Goal: Task Accomplishment & Management: Use online tool/utility

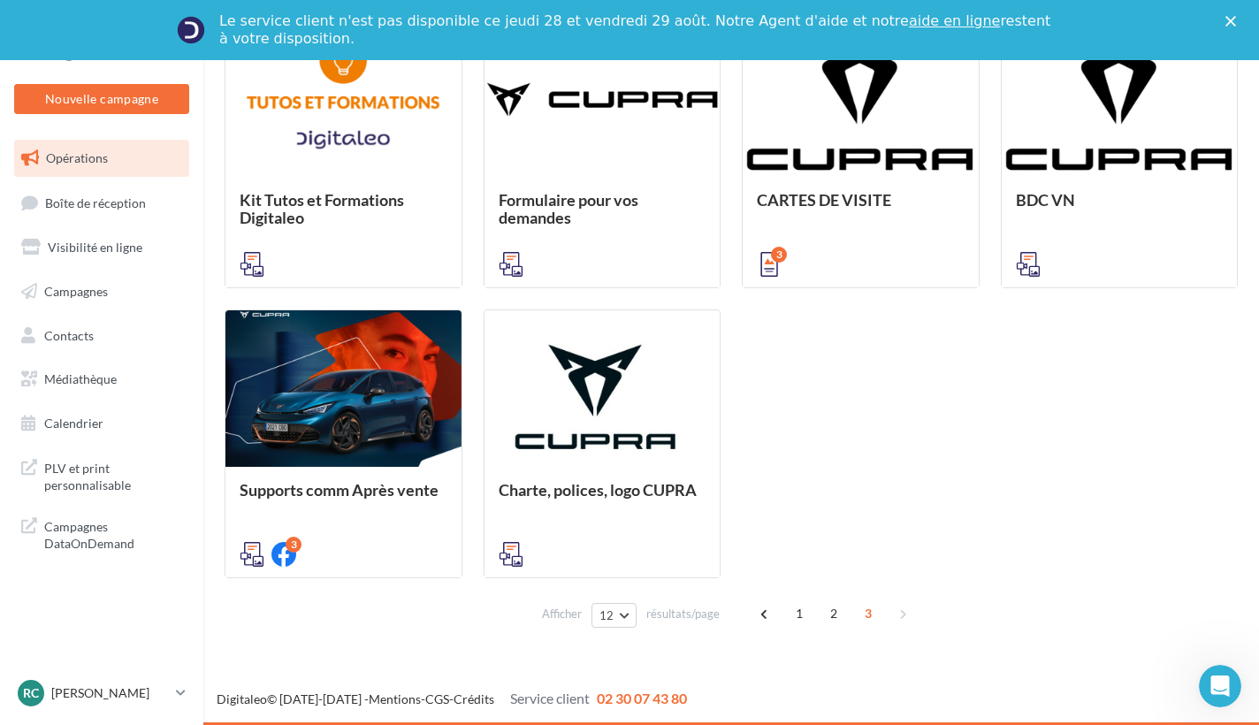
scroll to position [539, 0]
click at [645, 620] on span "1" at bounding box center [799, 613] width 28 height 28
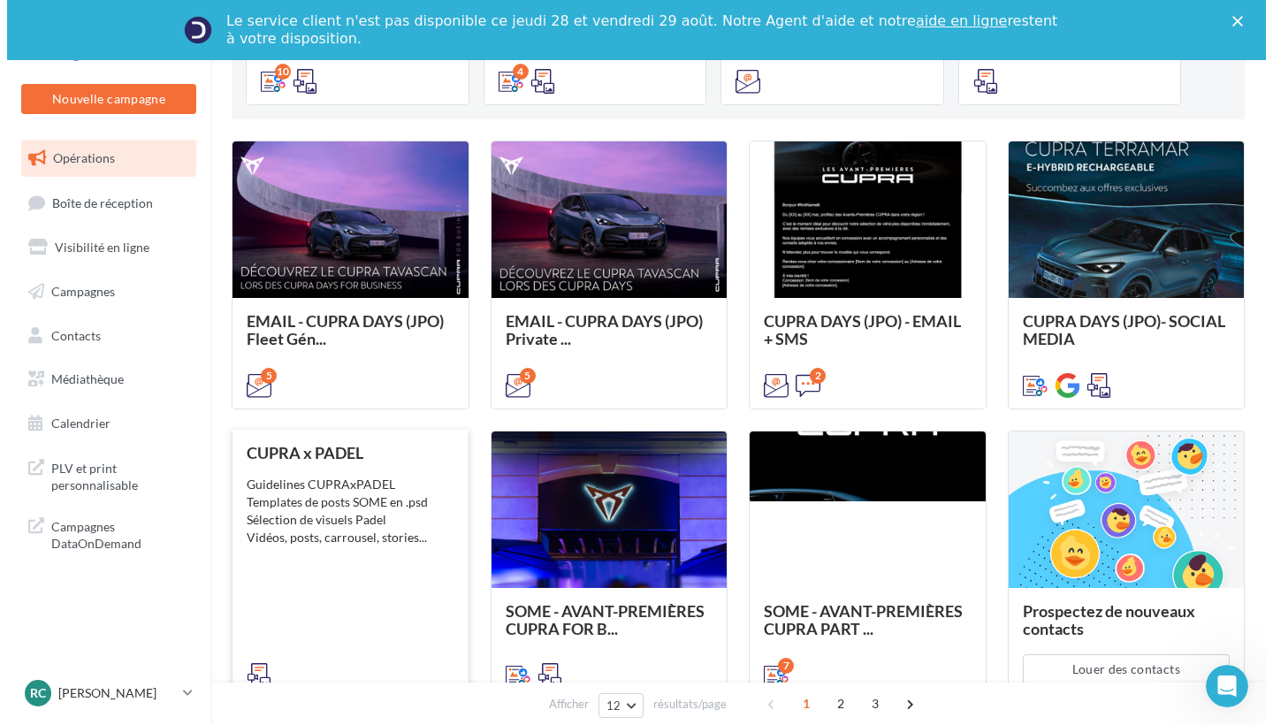
scroll to position [391, 0]
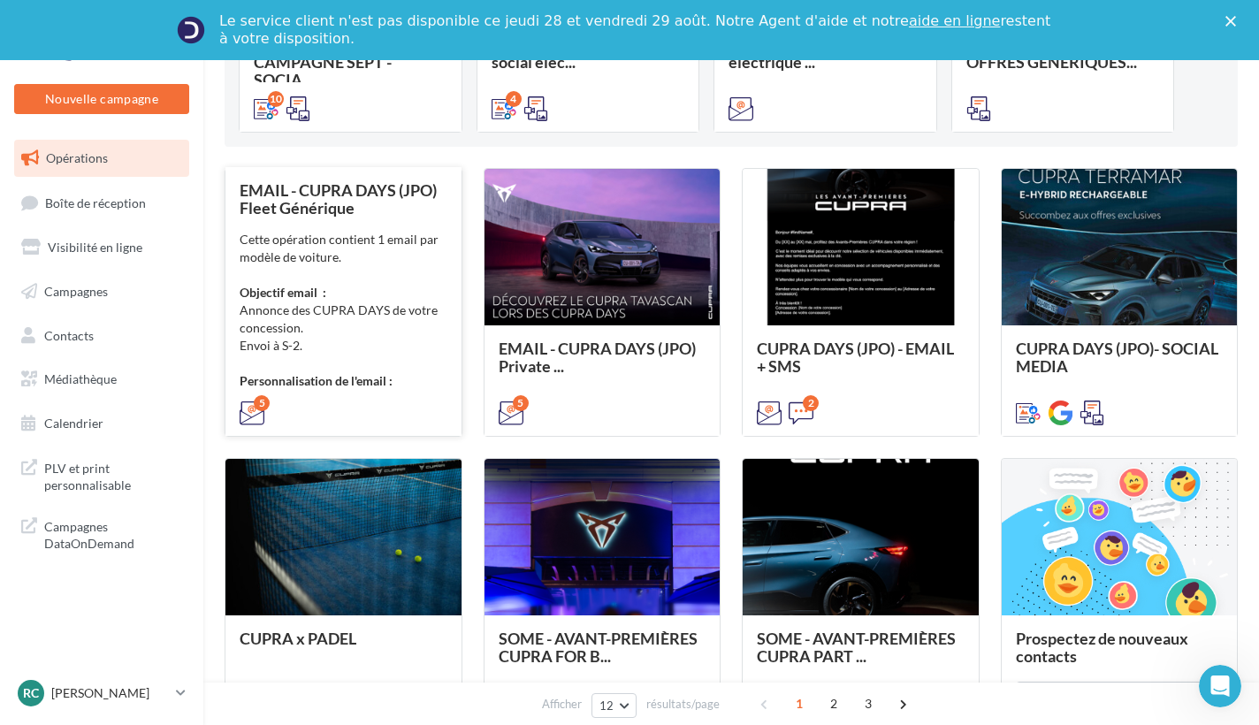
click at [341, 278] on div "Cette opération contient 1 email par modèle de voiture. Objectif email : Annonc…" at bounding box center [344, 310] width 208 height 159
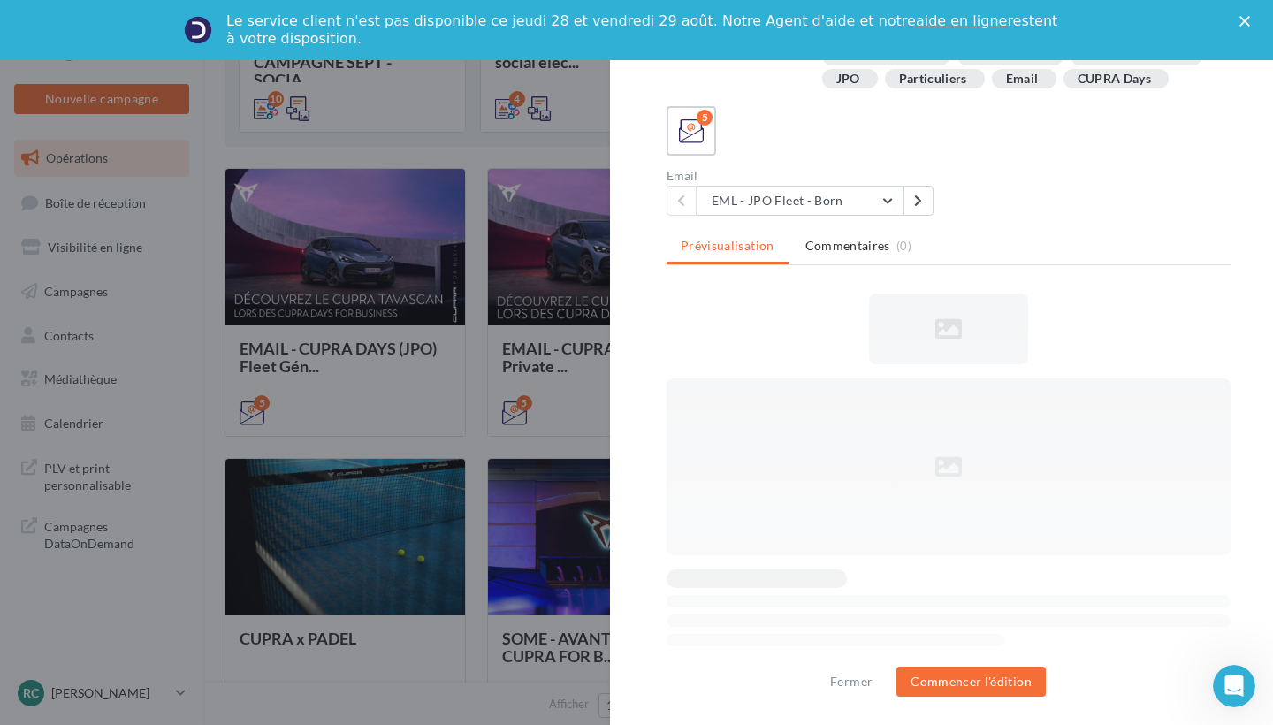
scroll to position [244, 0]
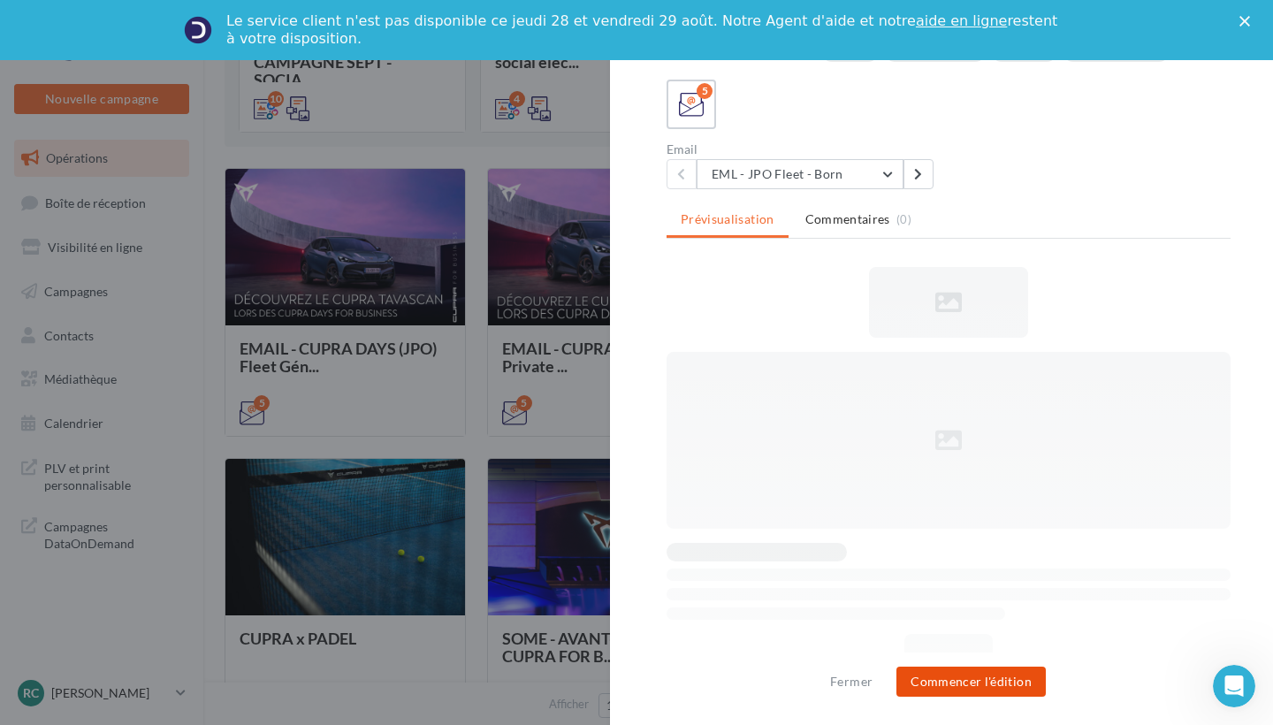
click at [645, 633] on button "Commencer l'édition" at bounding box center [971, 682] width 149 height 30
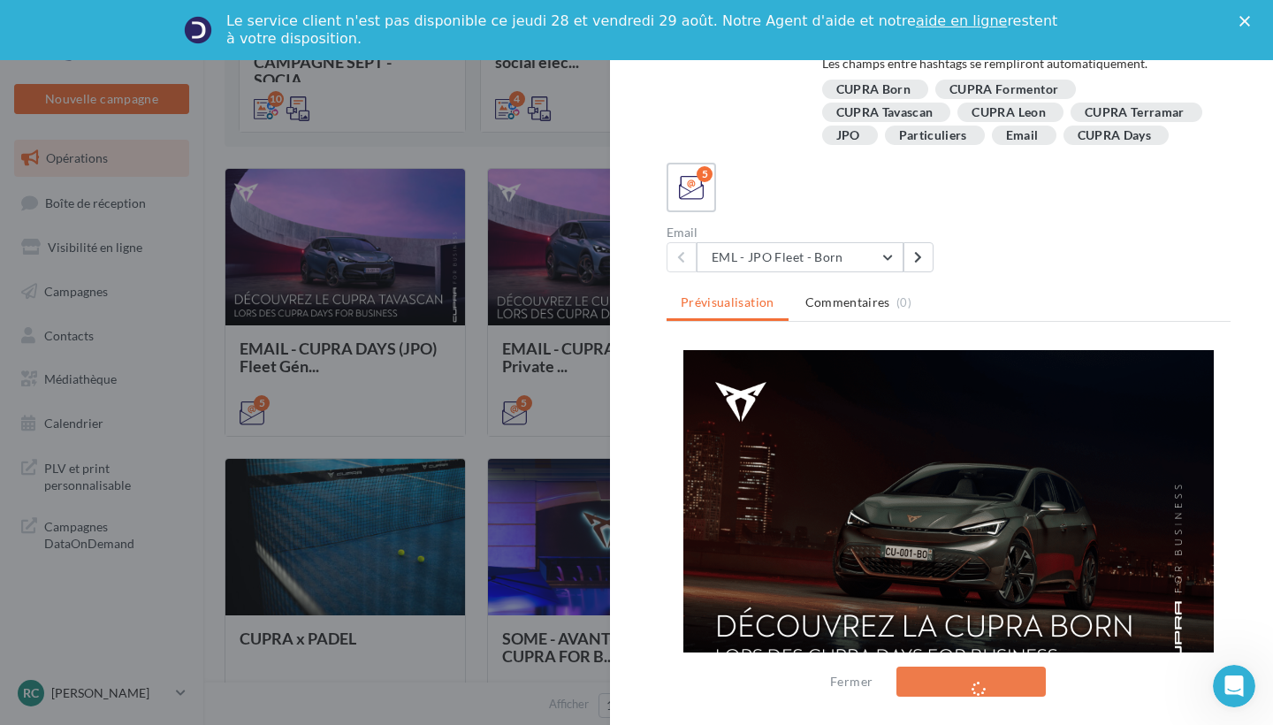
scroll to position [0, 0]
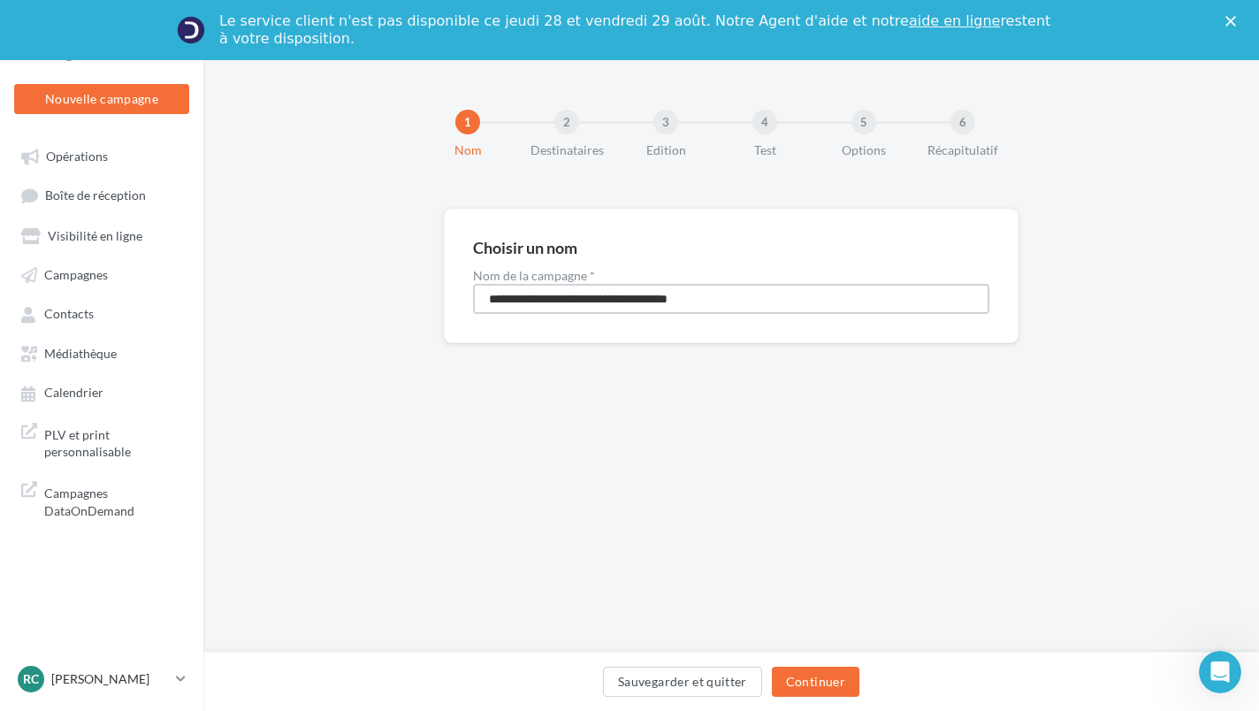
click at [791, 301] on input "**********" at bounding box center [731, 299] width 516 height 30
click at [801, 681] on button "Continuer" at bounding box center [816, 682] width 88 height 30
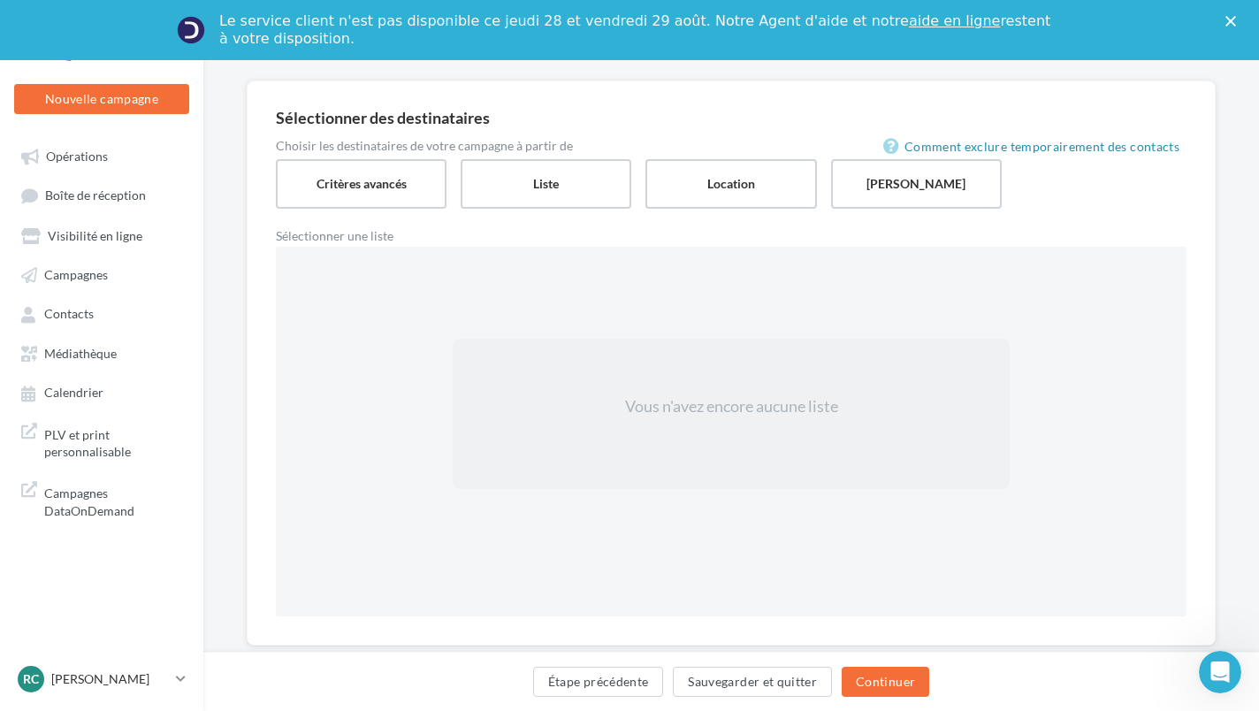
scroll to position [135, 0]
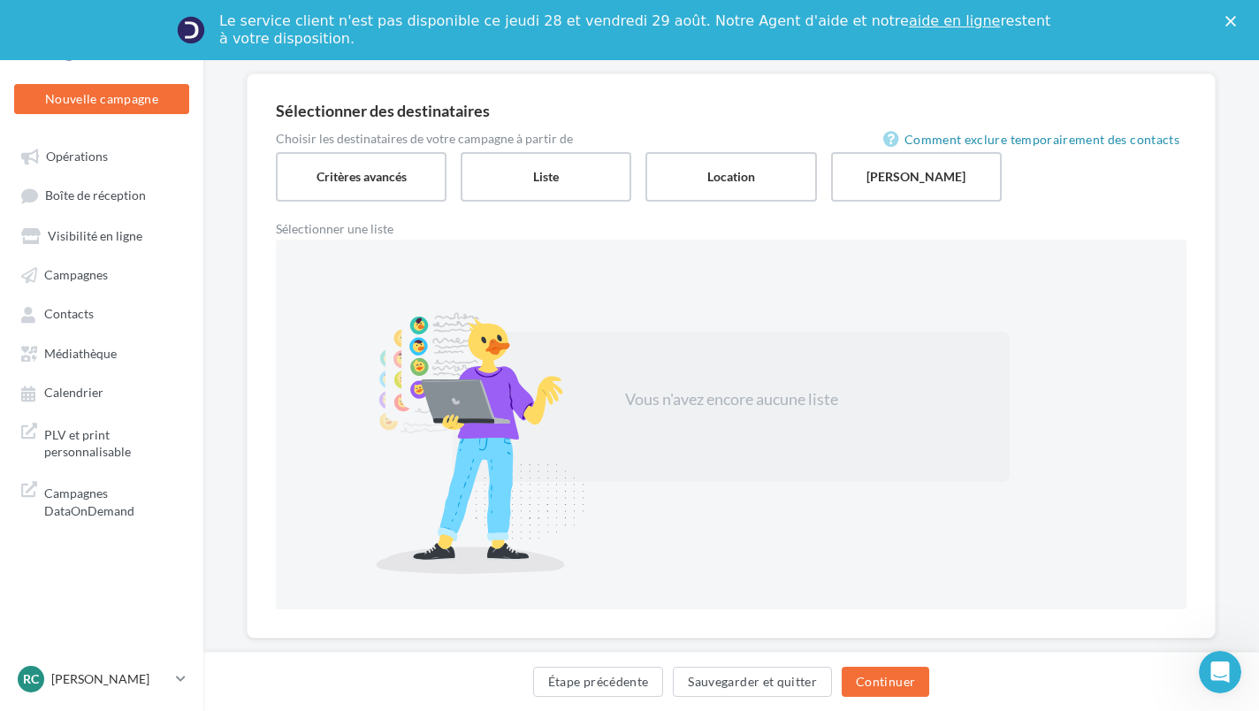
click at [694, 383] on div "Vous n'avez encore aucune liste" at bounding box center [731, 407] width 557 height 150
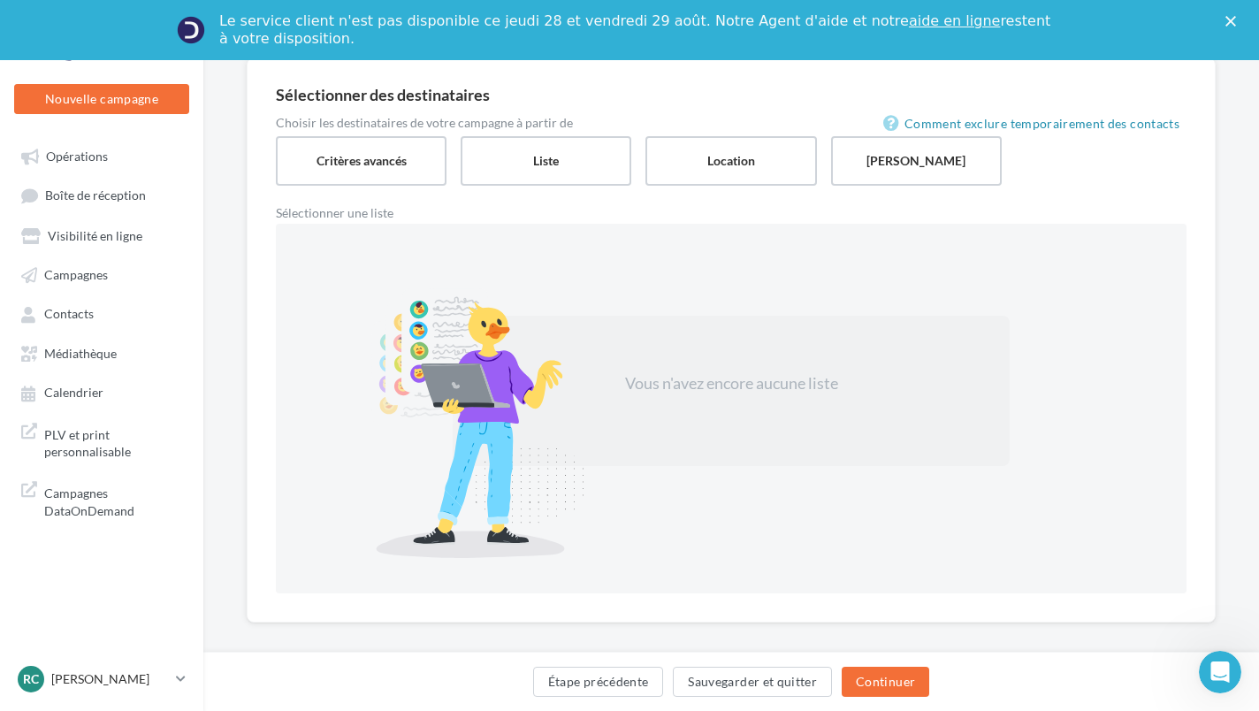
scroll to position [160, 0]
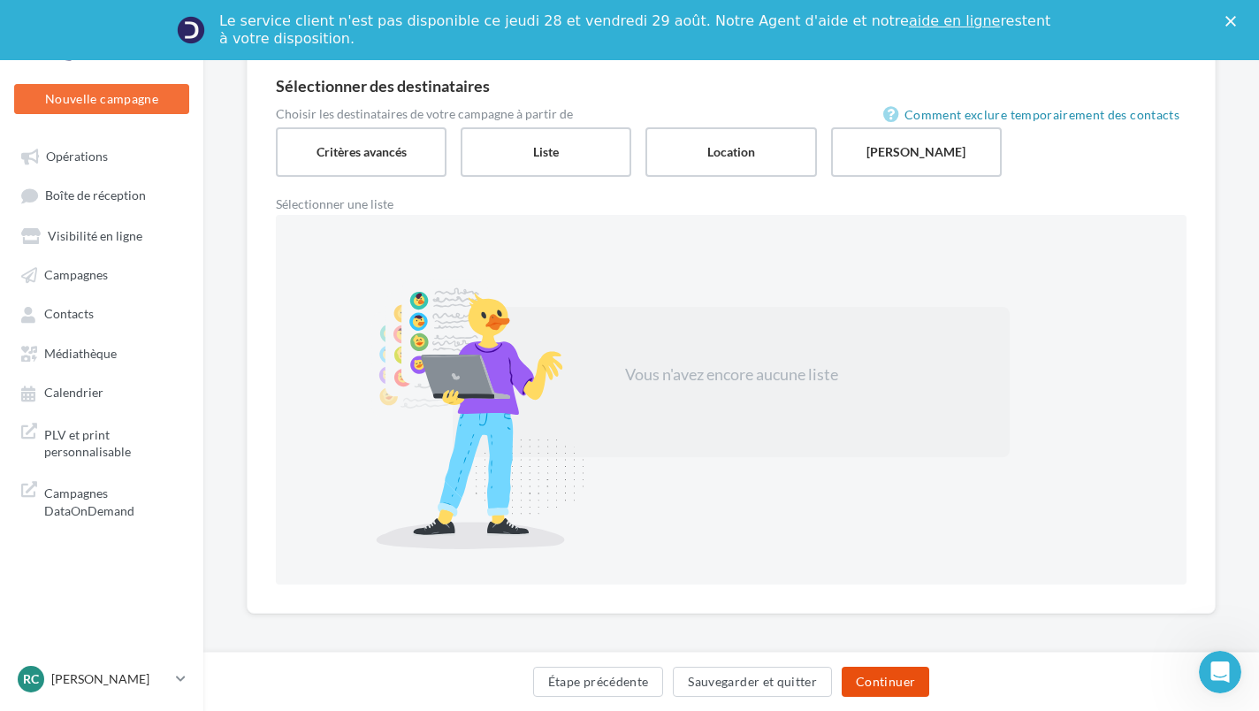
click at [858, 683] on button "Continuer" at bounding box center [886, 682] width 88 height 30
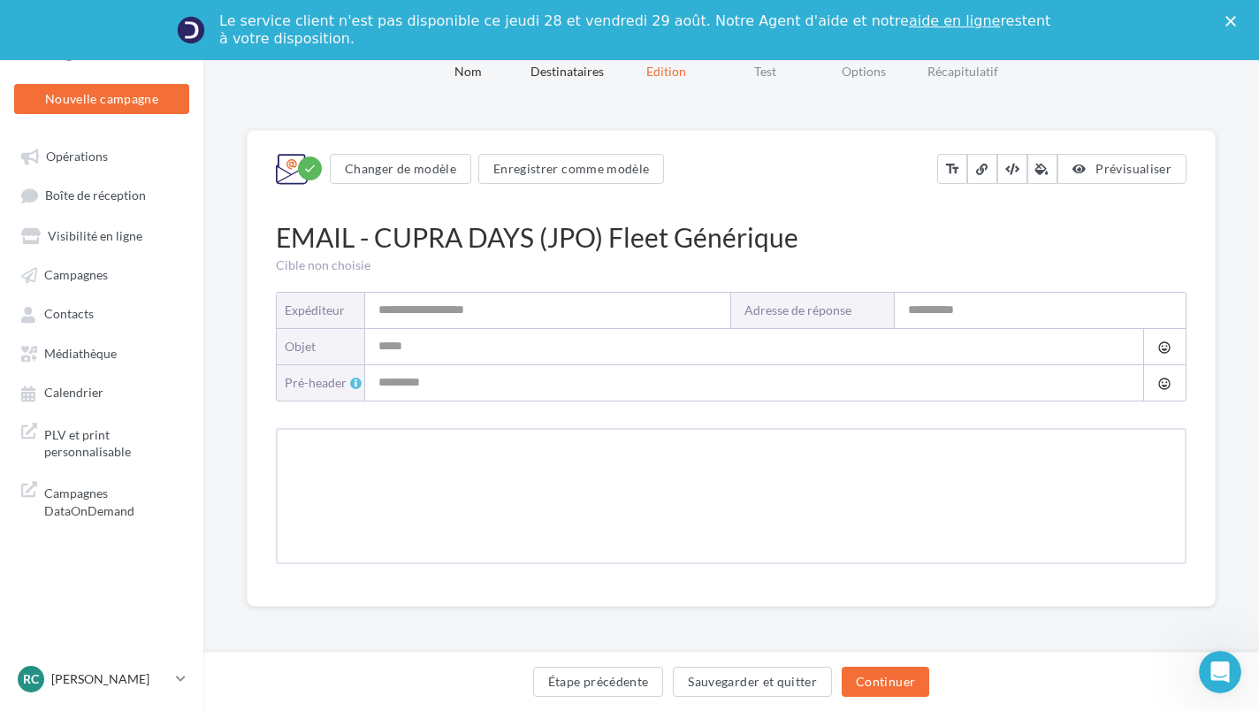
scroll to position [78, 0]
type input "**********"
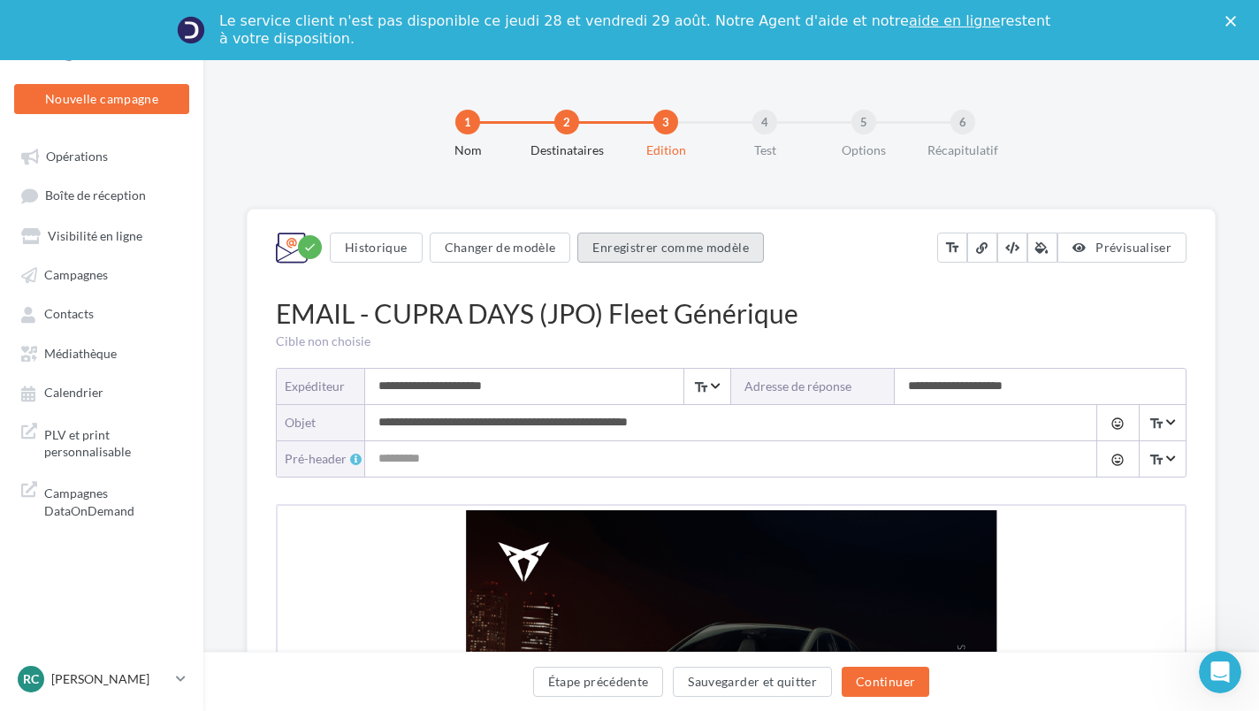
scroll to position [0, 0]
click at [474, 125] on div "1" at bounding box center [467, 122] width 25 height 25
